Goal: Transaction & Acquisition: Purchase product/service

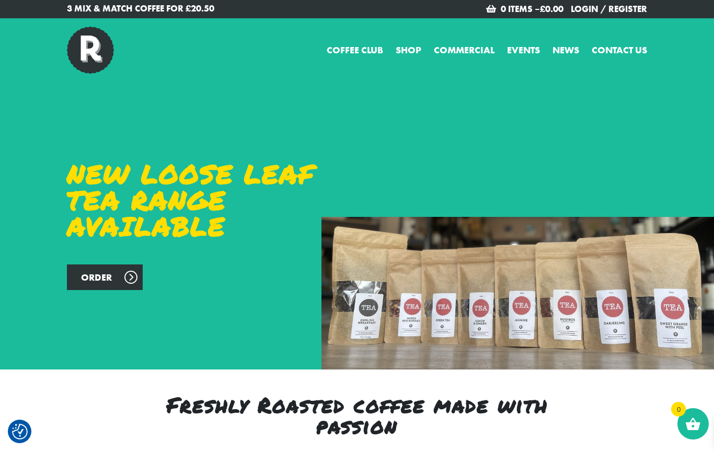
click at [406, 50] on link "Shop" at bounding box center [409, 50] width 26 height 14
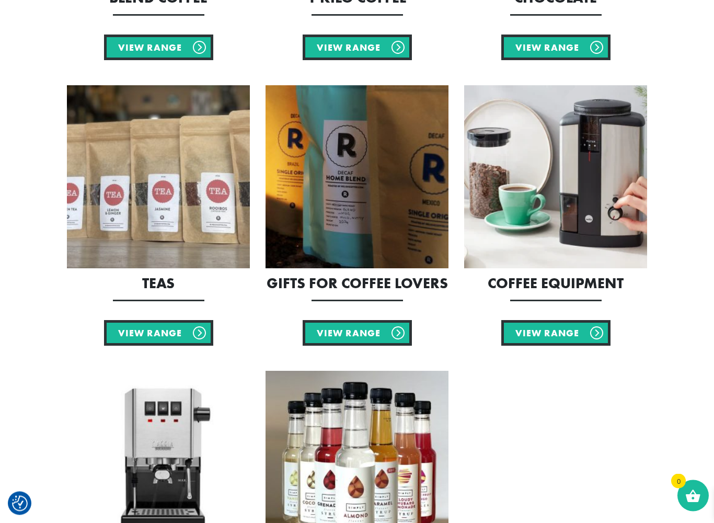
scroll to position [720, 0]
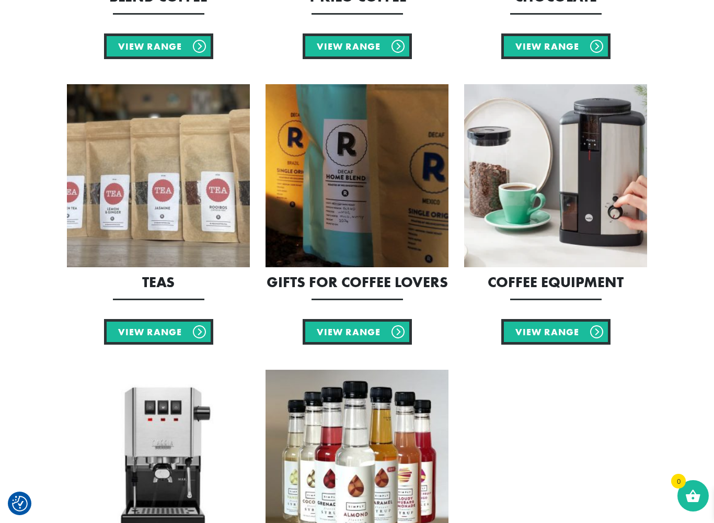
click at [571, 342] on link "View Range" at bounding box center [555, 332] width 109 height 26
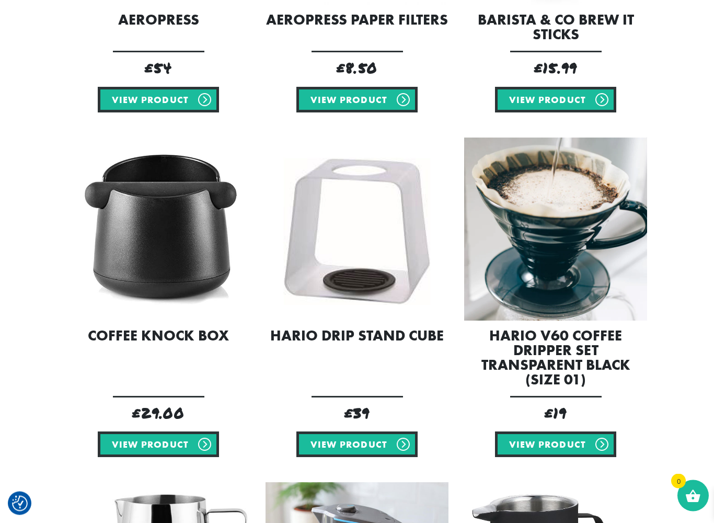
scroll to position [439, 0]
click at [118, 237] on img at bounding box center [158, 228] width 183 height 183
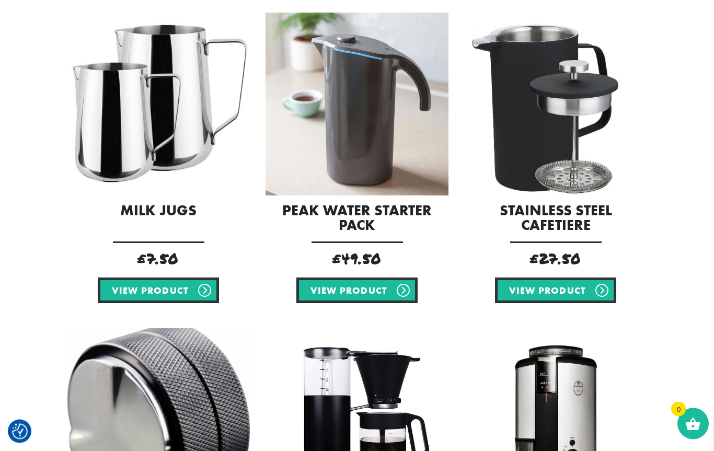
scroll to position [896, 0]
